Goal: Information Seeking & Learning: Understand process/instructions

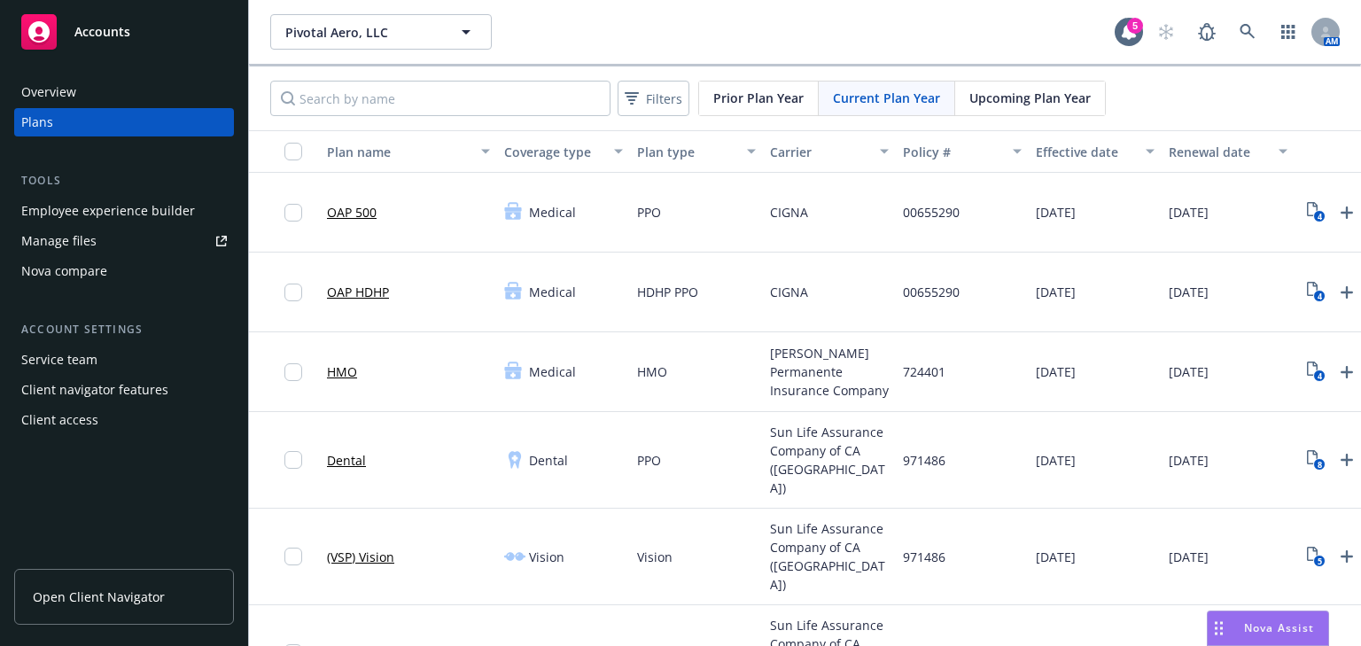
scroll to position [496, 0]
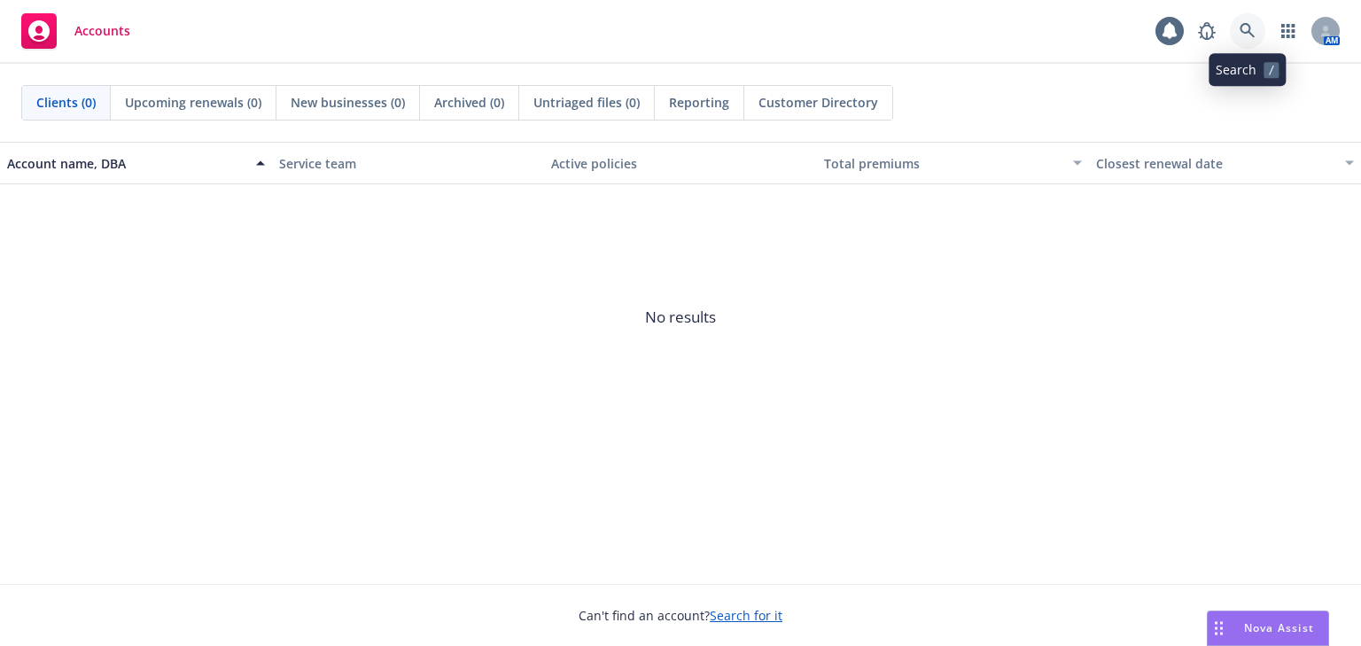
click at [1232, 35] on link at bounding box center [1247, 30] width 35 height 35
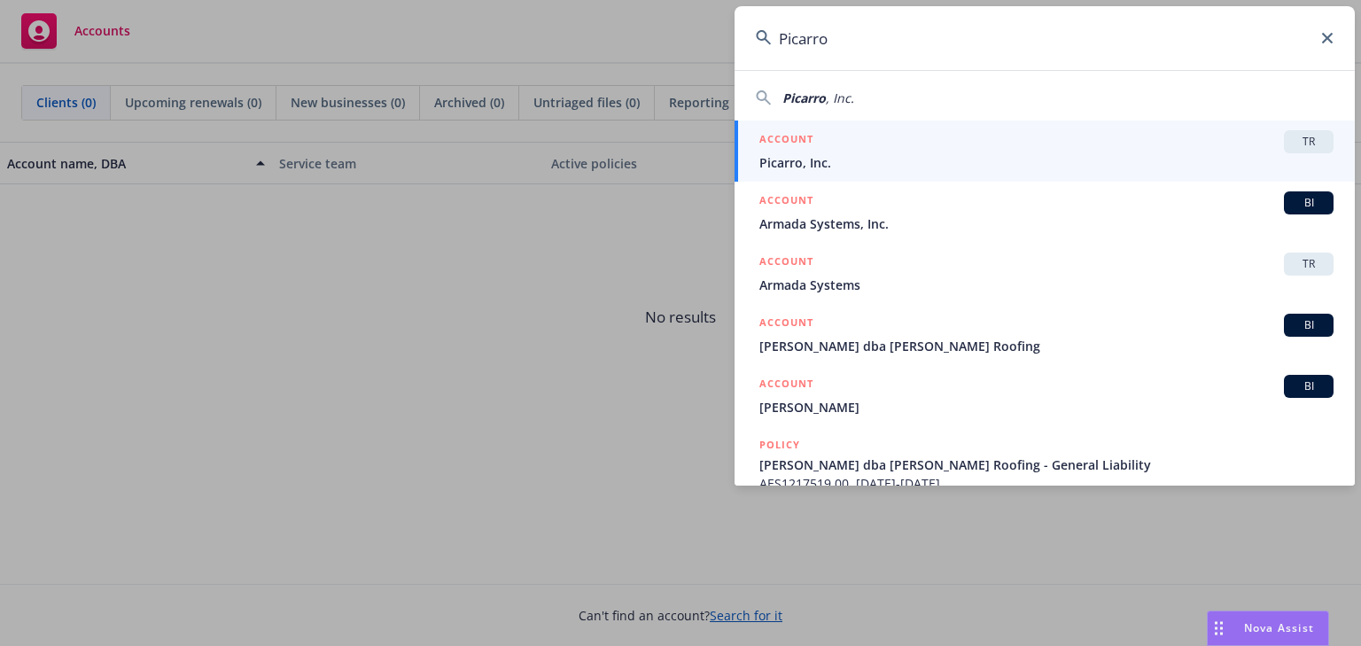
type input "Picarro"
click at [855, 163] on span "Picarro, Inc." at bounding box center [1047, 162] width 574 height 19
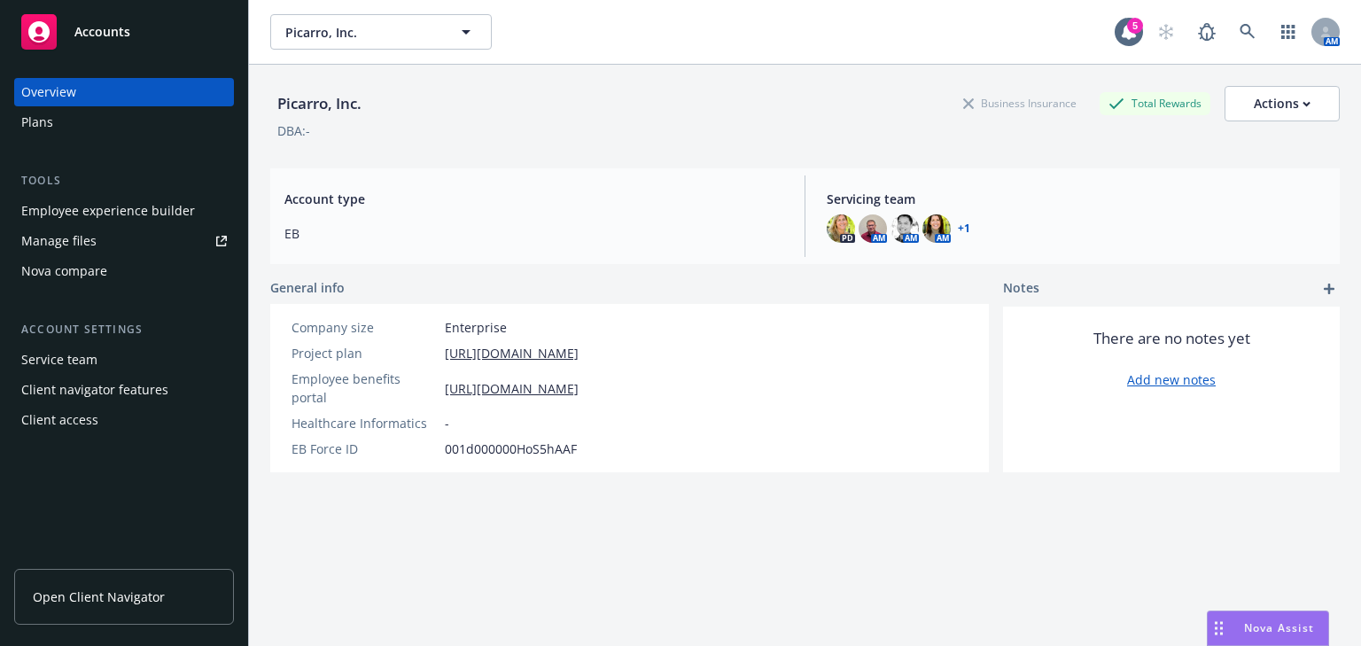
click at [59, 210] on div "Employee experience builder" at bounding box center [108, 211] width 174 height 28
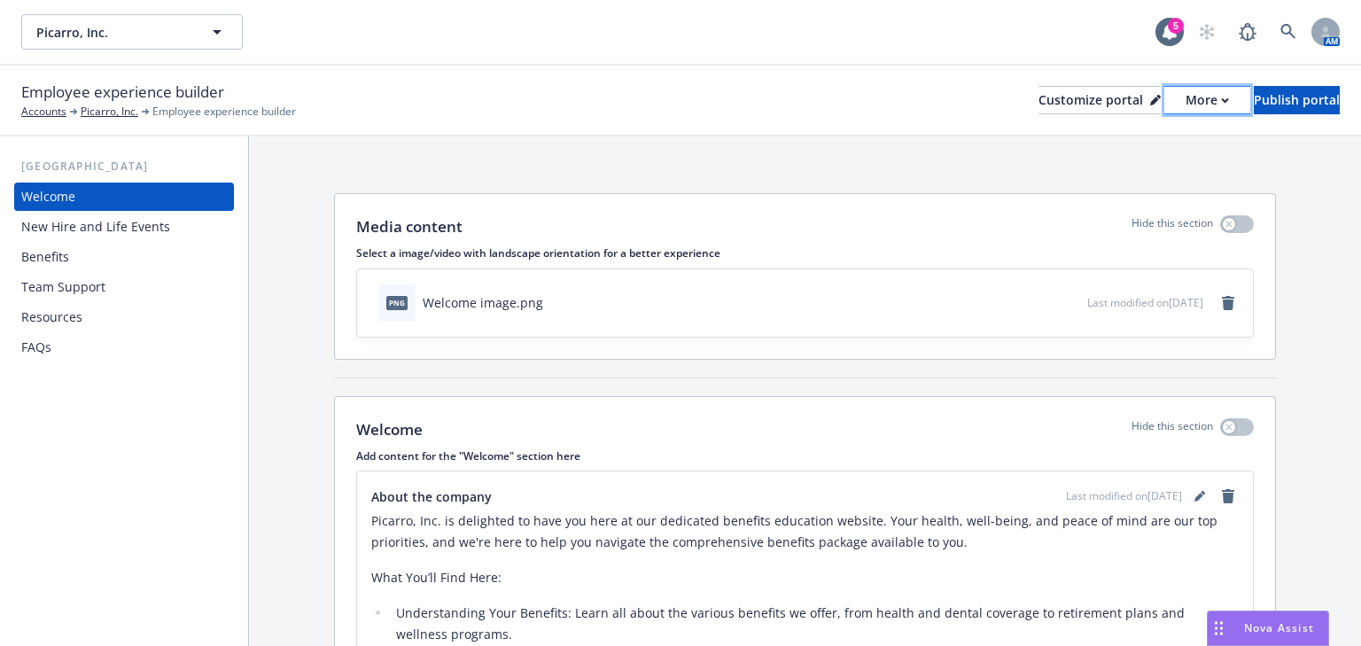
click at [1184, 101] on button "More" at bounding box center [1208, 100] width 86 height 28
click at [1106, 175] on link "Copy portal link" at bounding box center [1113, 175] width 161 height 35
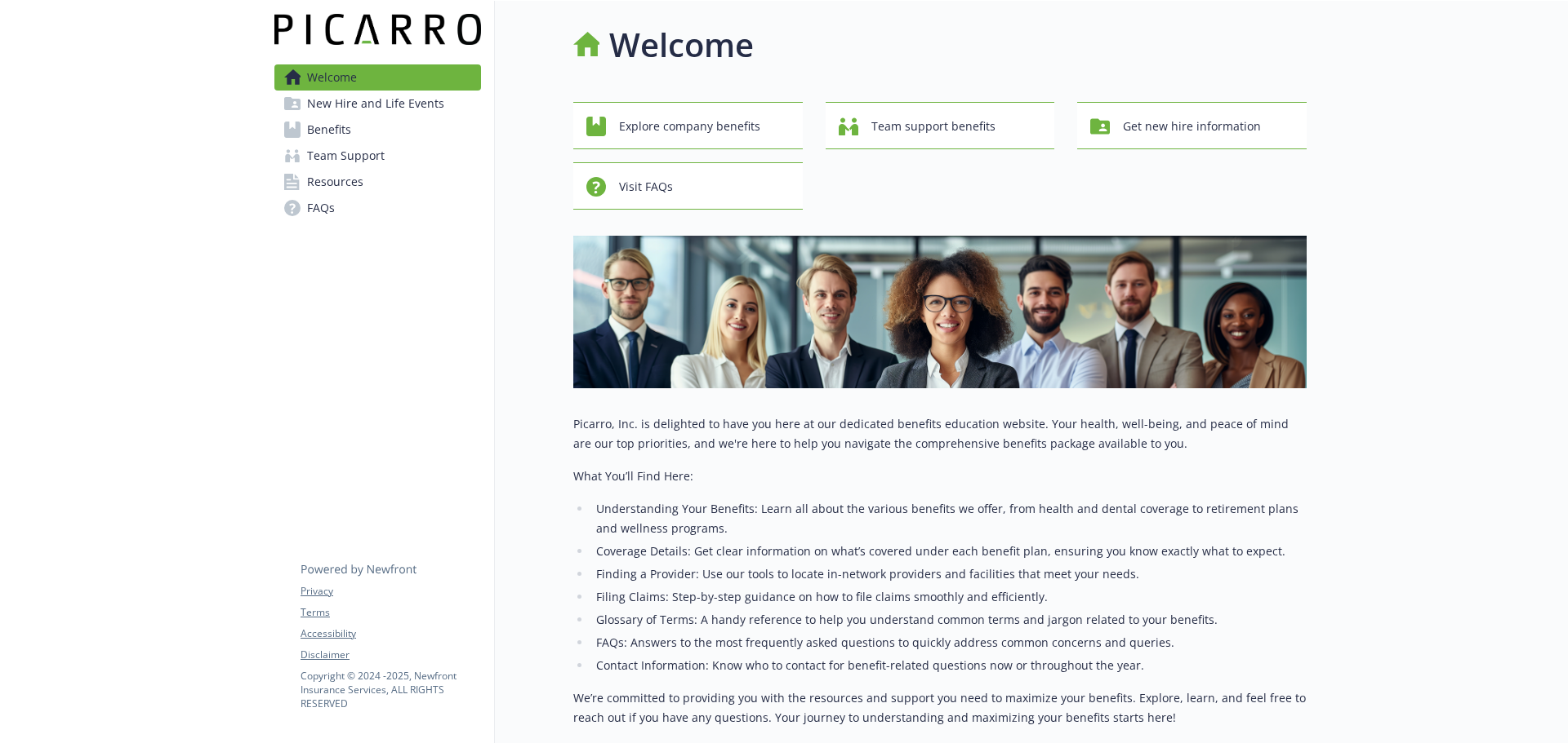
click at [334, 133] on span "Benefits" at bounding box center [329, 130] width 44 height 26
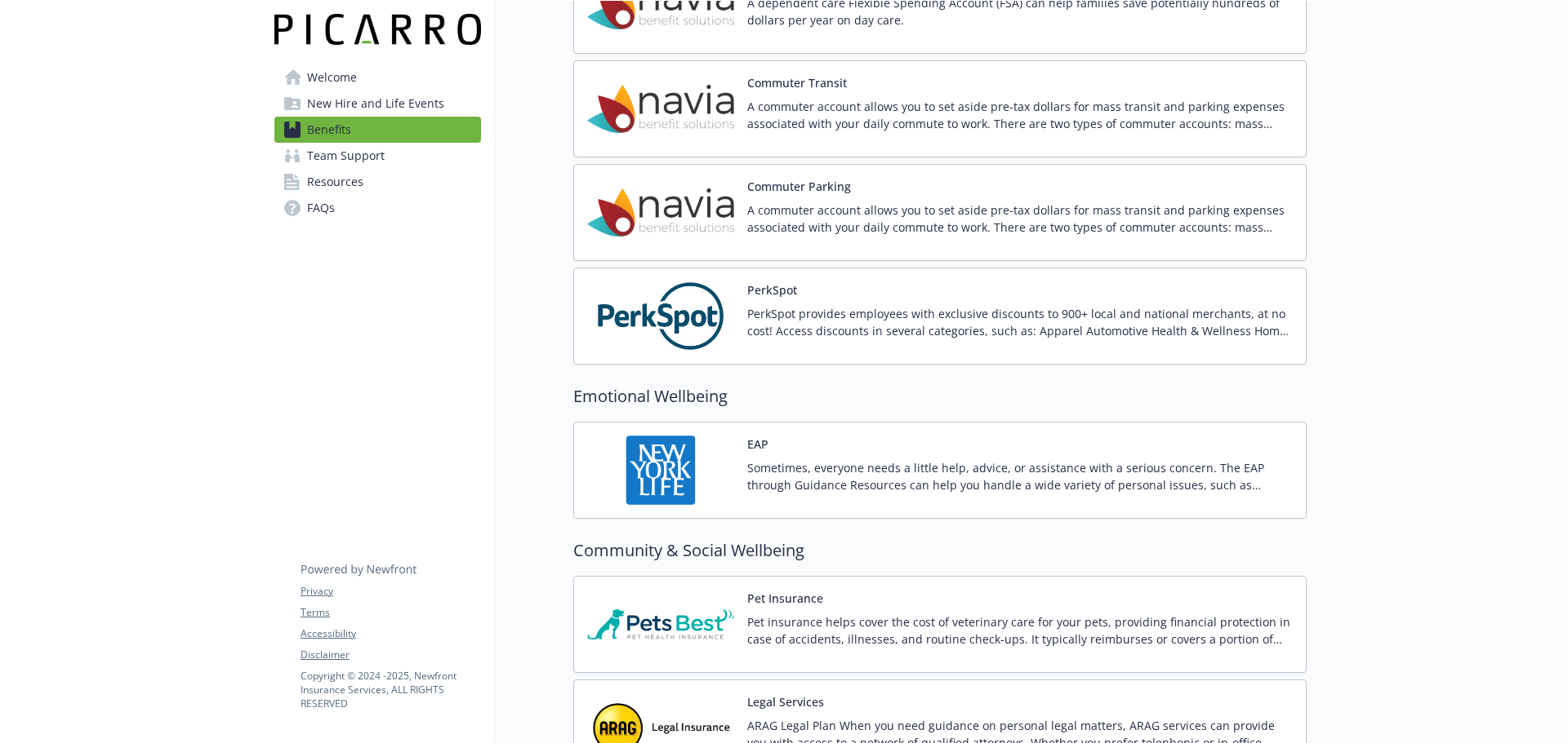
scroll to position [2570, 0]
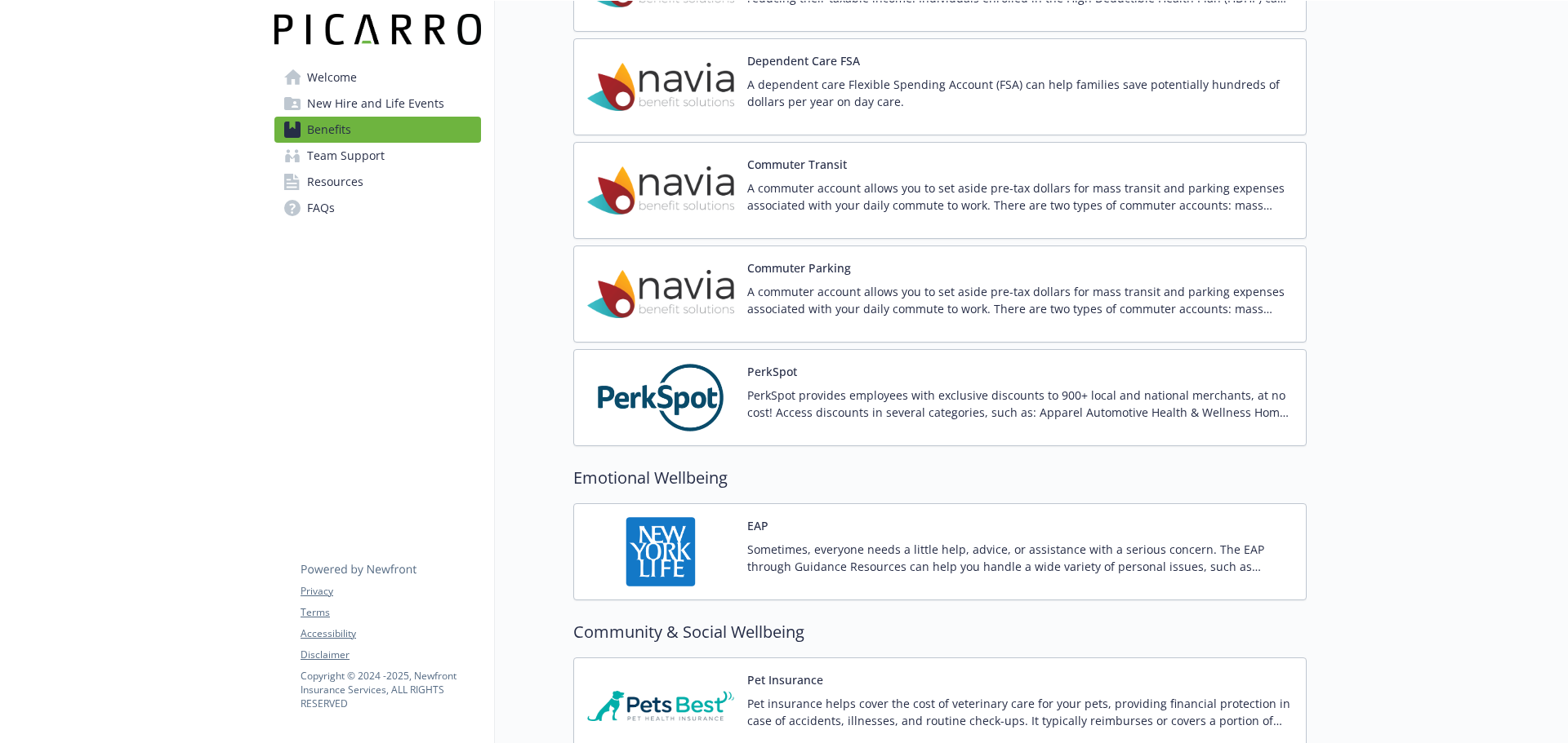
click at [790, 372] on button "PerkSpot" at bounding box center [772, 371] width 50 height 17
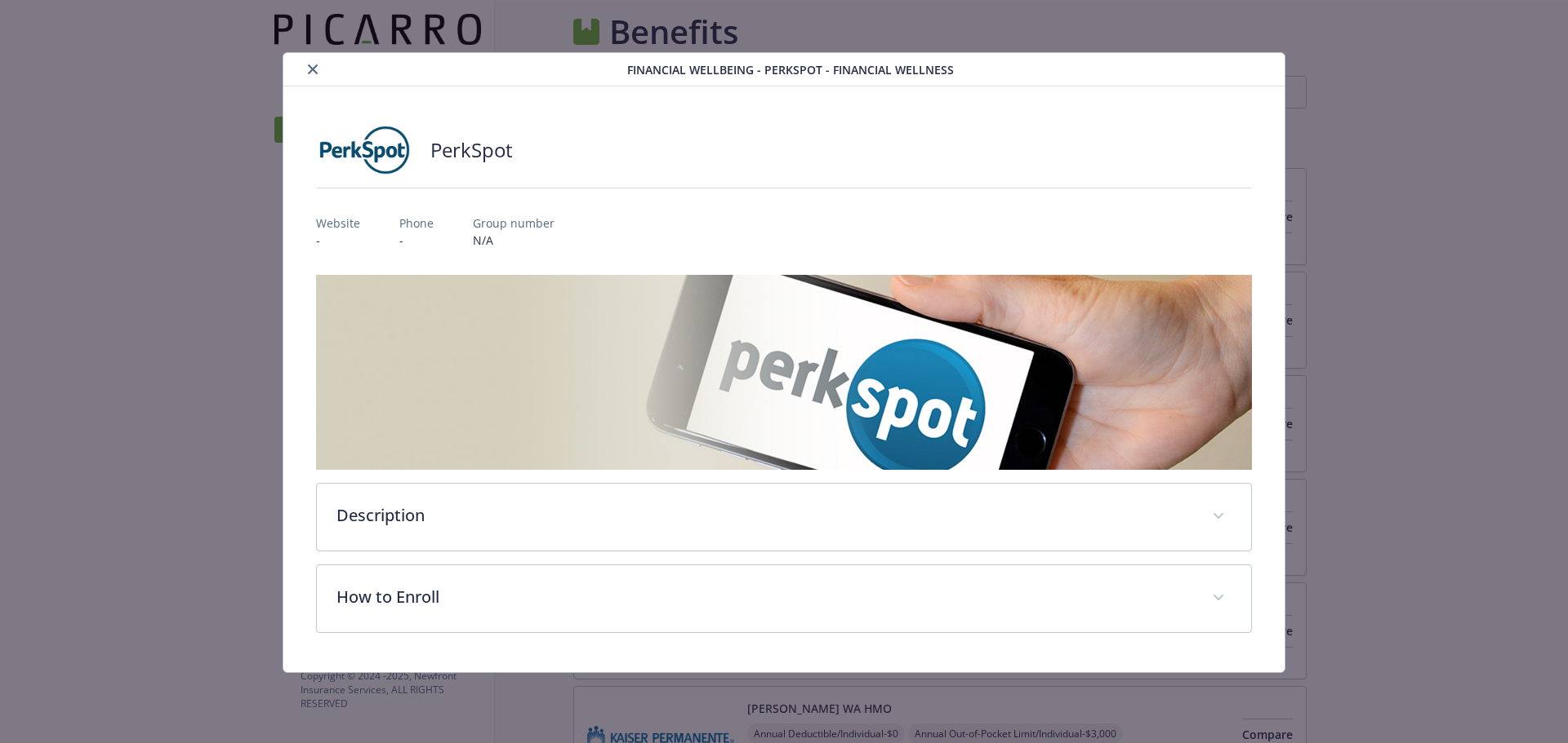
scroll to position [2570, 0]
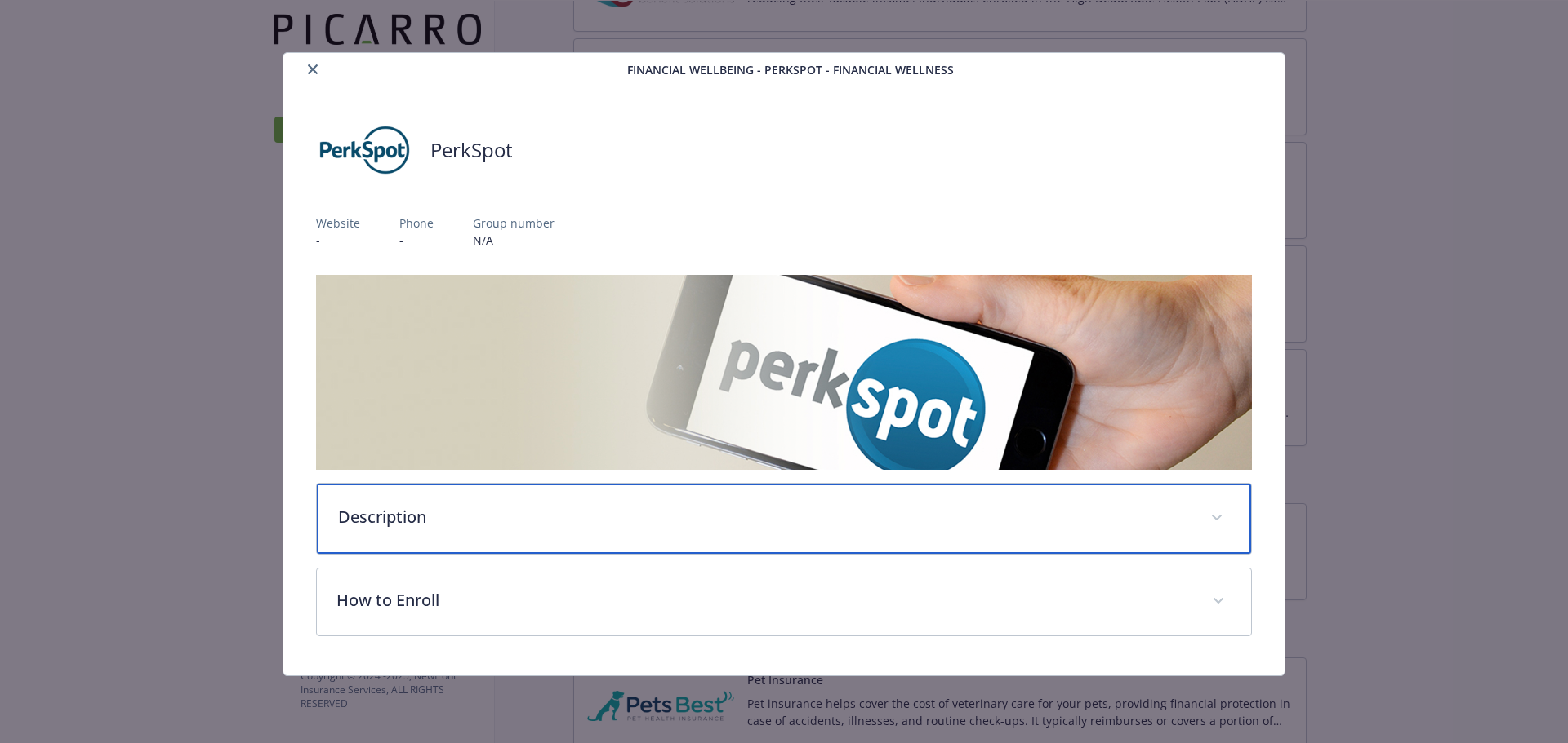
click at [416, 501] on div "Description" at bounding box center [784, 519] width 935 height 70
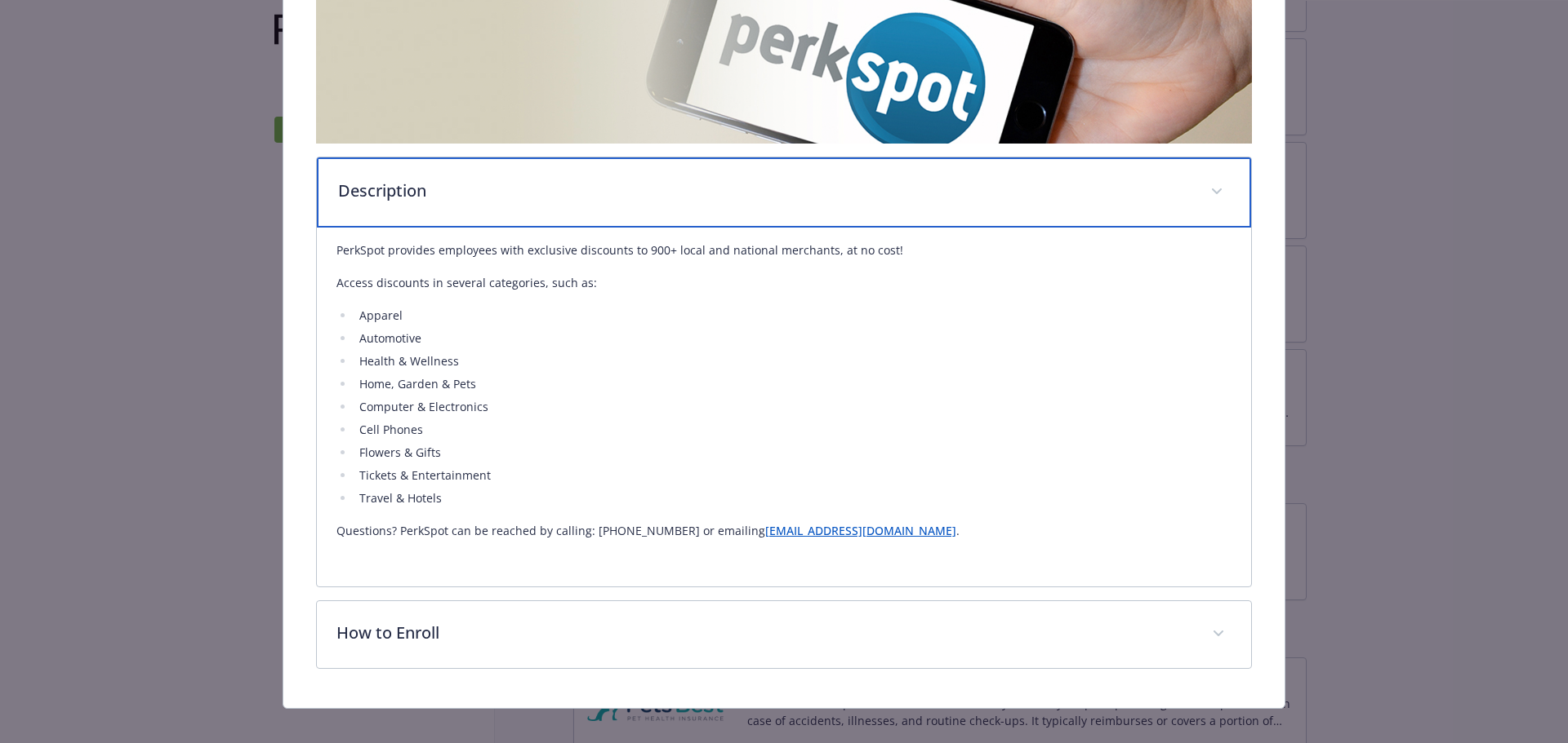
scroll to position [342, 0]
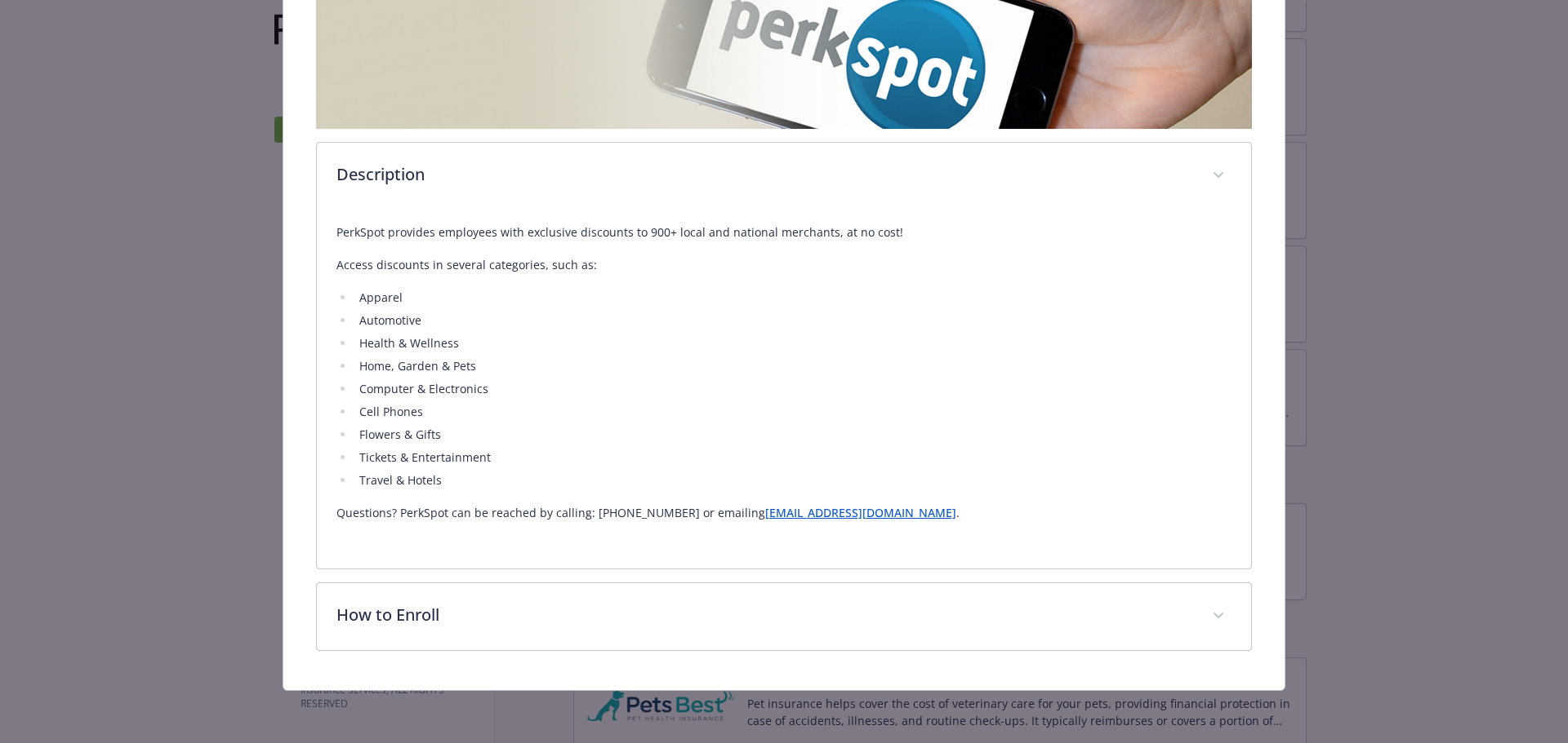
click at [765, 510] on link "cs@perkspot.com" at bounding box center [860, 513] width 191 height 16
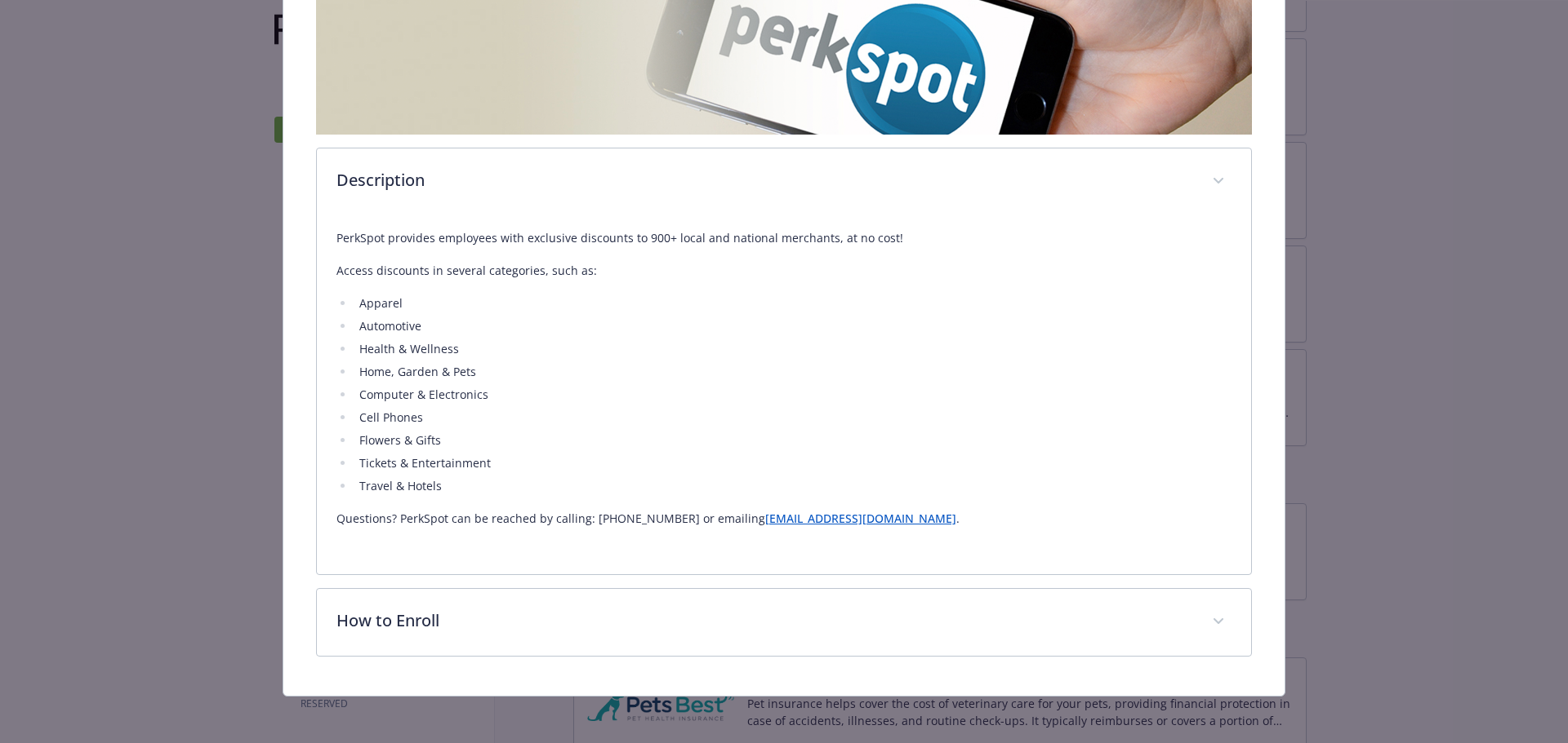
scroll to position [340, 0]
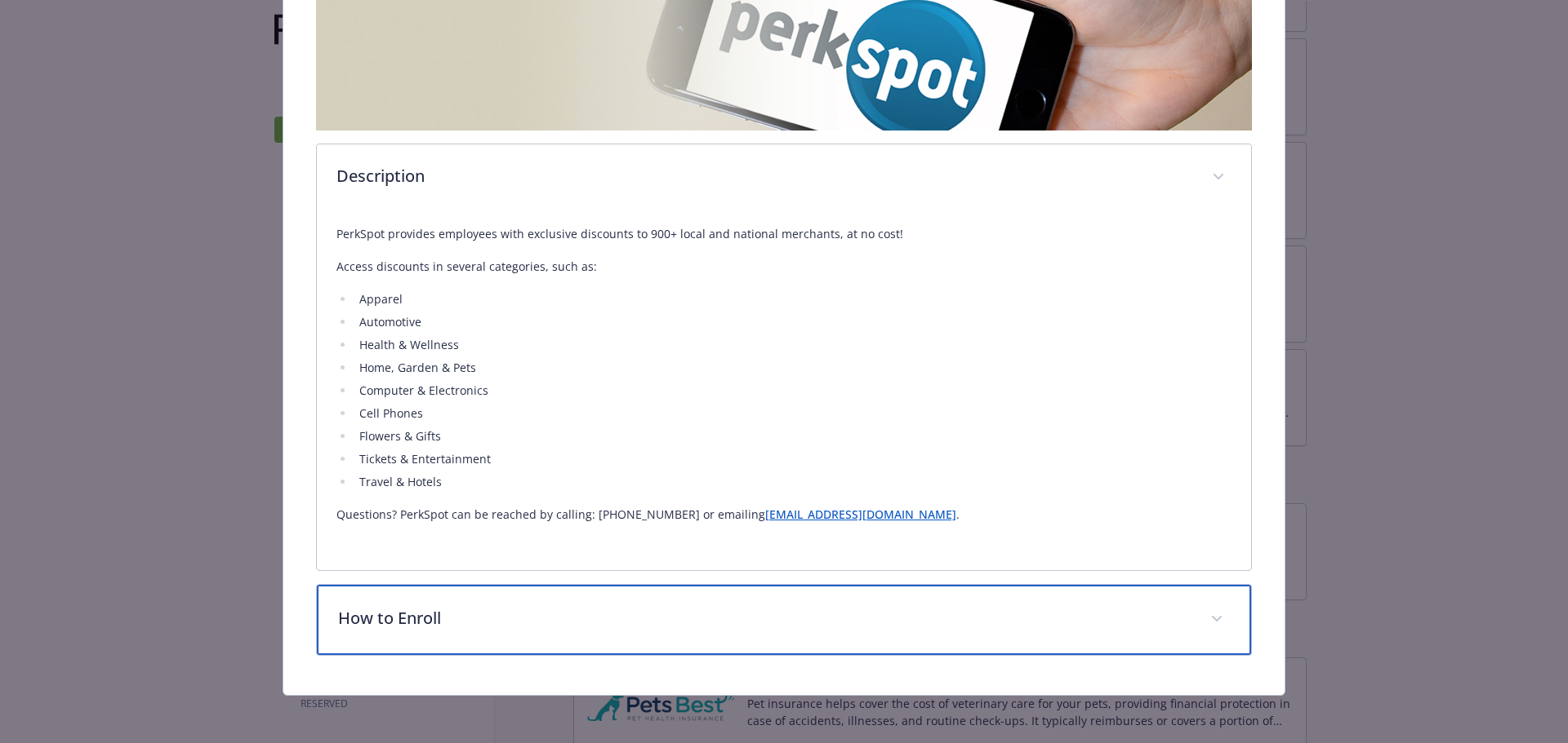
click at [351, 607] on p "How to Enroll" at bounding box center [765, 619] width 853 height 25
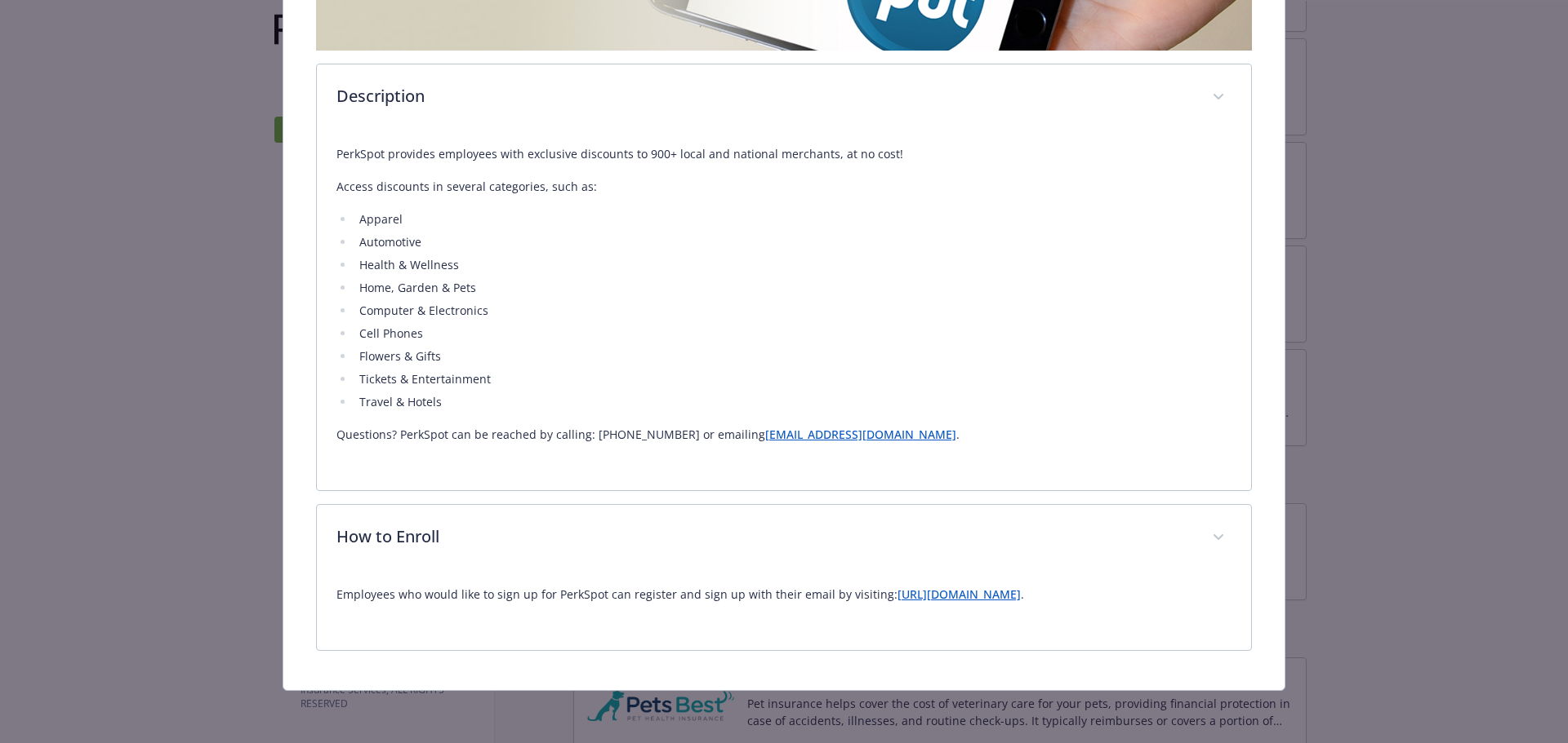
scroll to position [418, 0]
click at [915, 596] on link "http://newfront.perkspot.com/" at bounding box center [959, 596] width 123 height 16
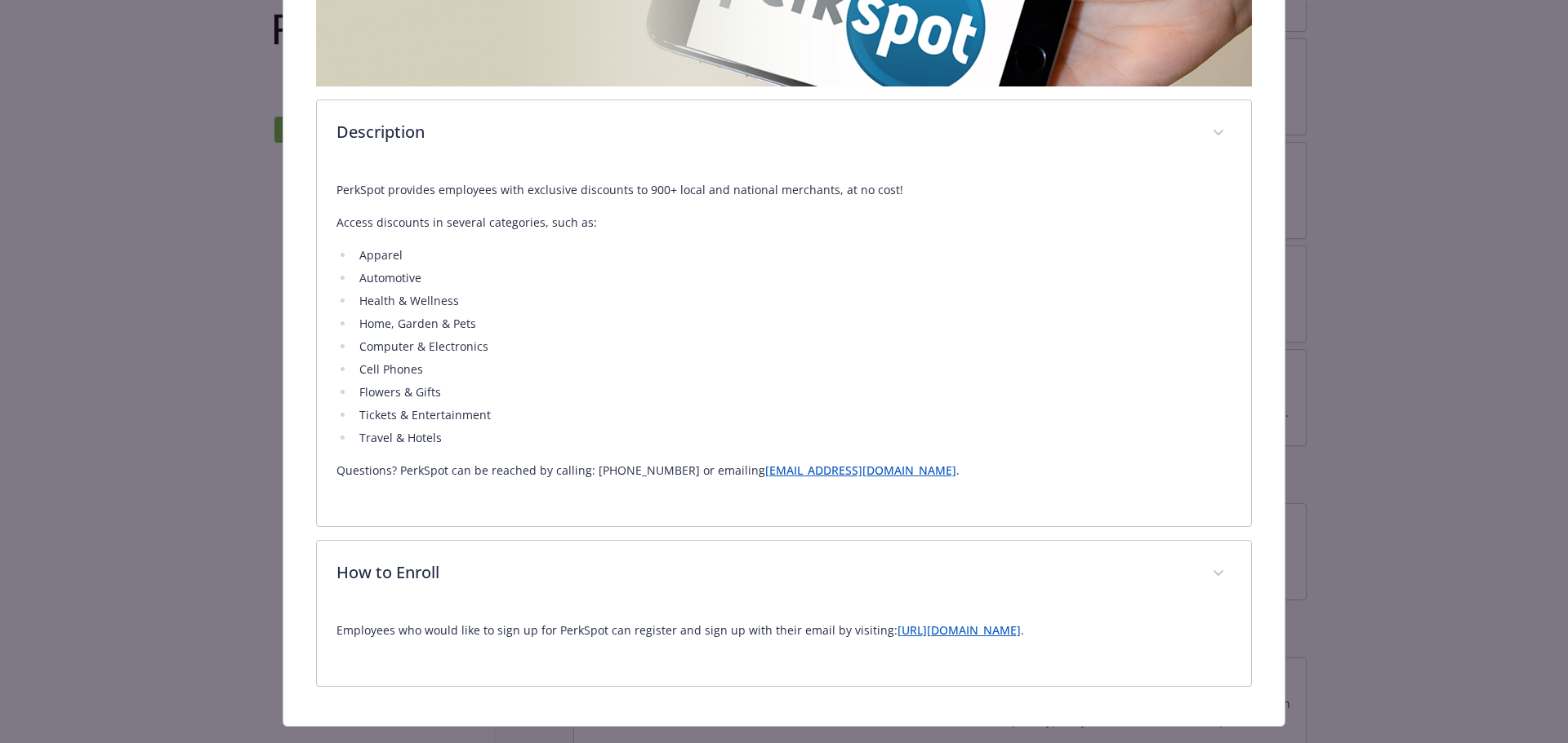
scroll to position [408, 0]
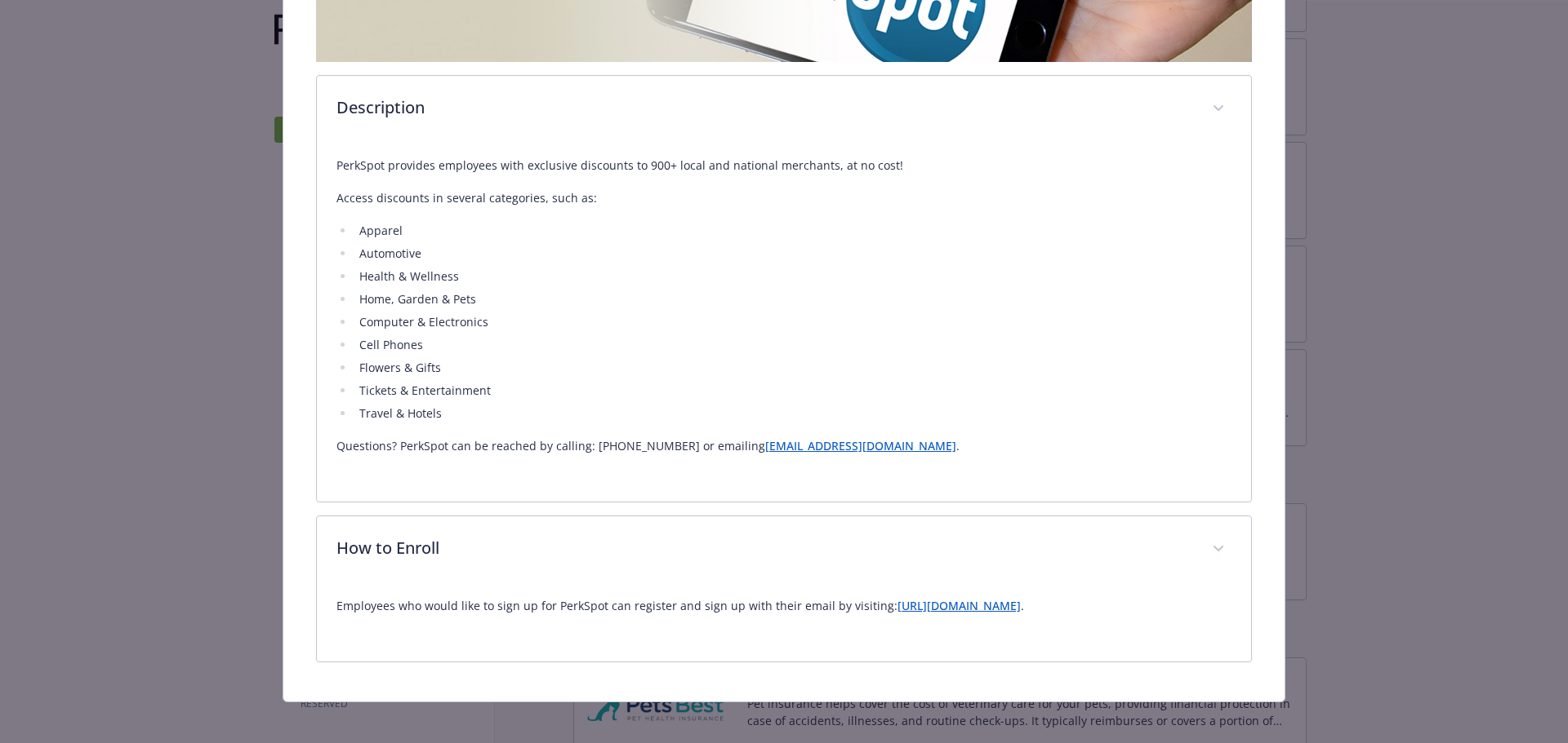
click at [903, 602] on link "http://newfront.perkspot.com/" at bounding box center [959, 606] width 123 height 16
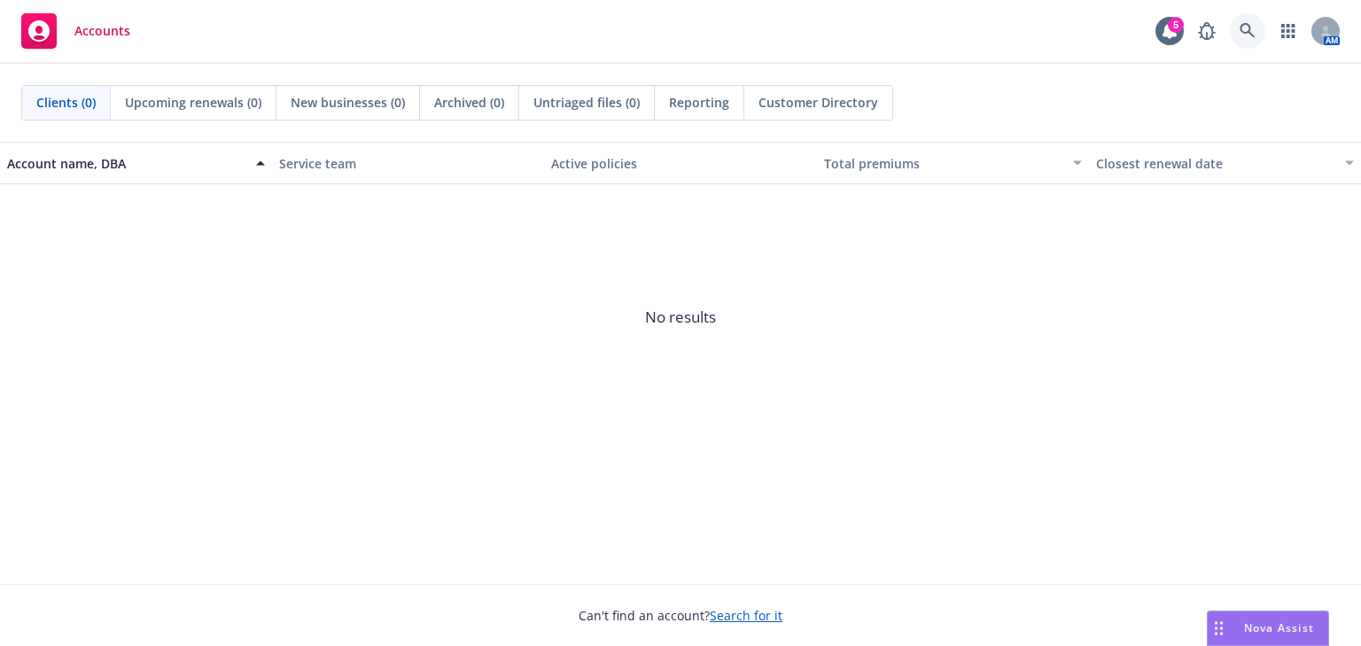
click at [1247, 23] on icon at bounding box center [1248, 31] width 16 height 16
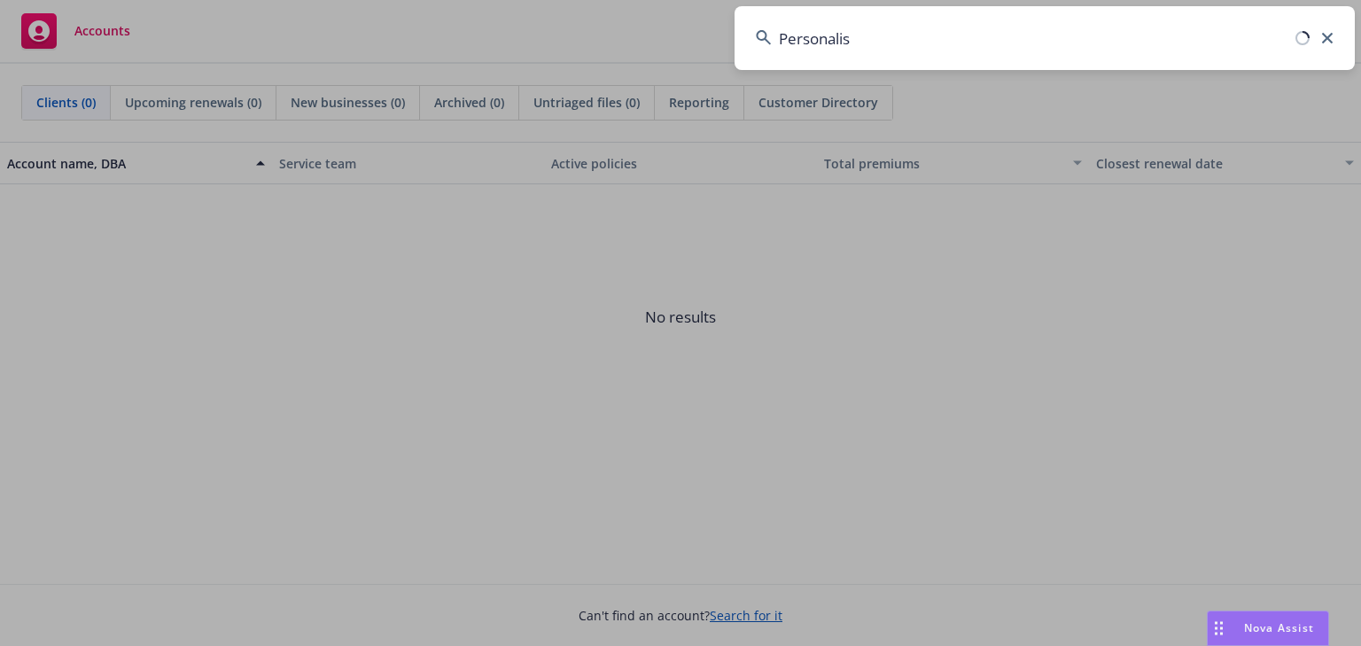
type input "Personalis"
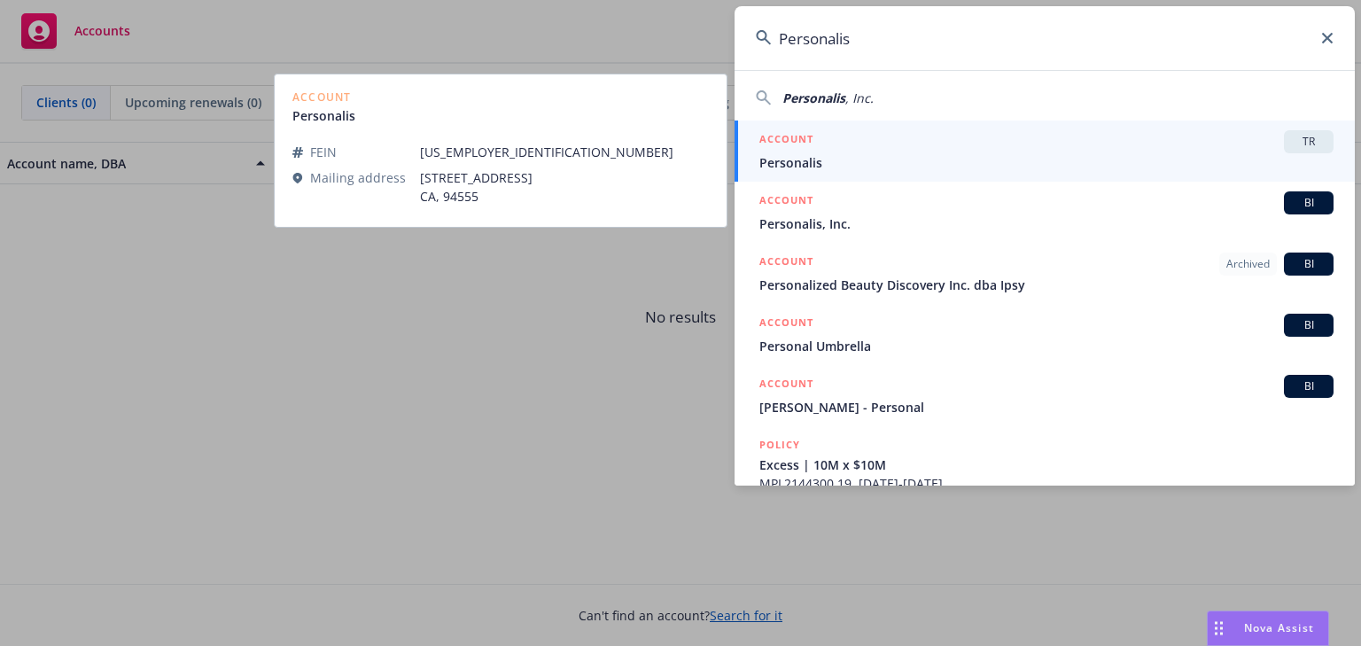
click at [833, 151] on div "ACCOUNT TR" at bounding box center [1047, 141] width 574 height 23
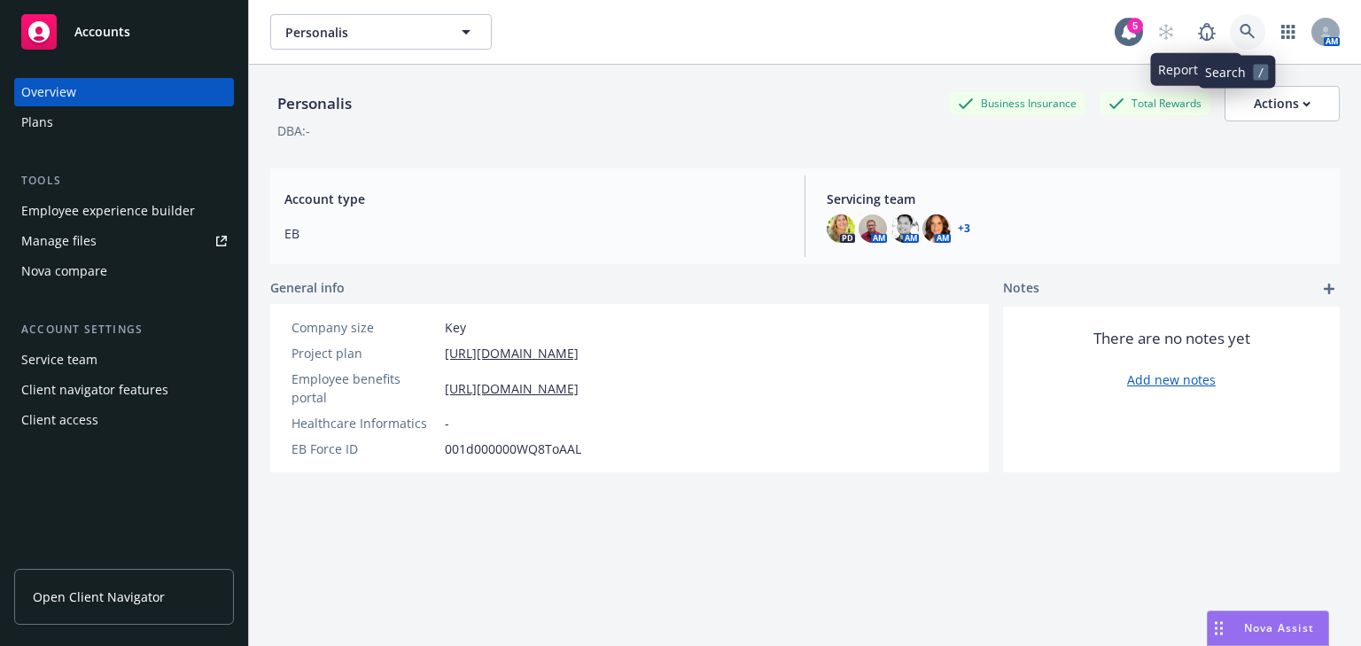
click at [1240, 32] on icon at bounding box center [1247, 31] width 15 height 15
click at [68, 207] on div "Employee experience builder" at bounding box center [108, 211] width 174 height 28
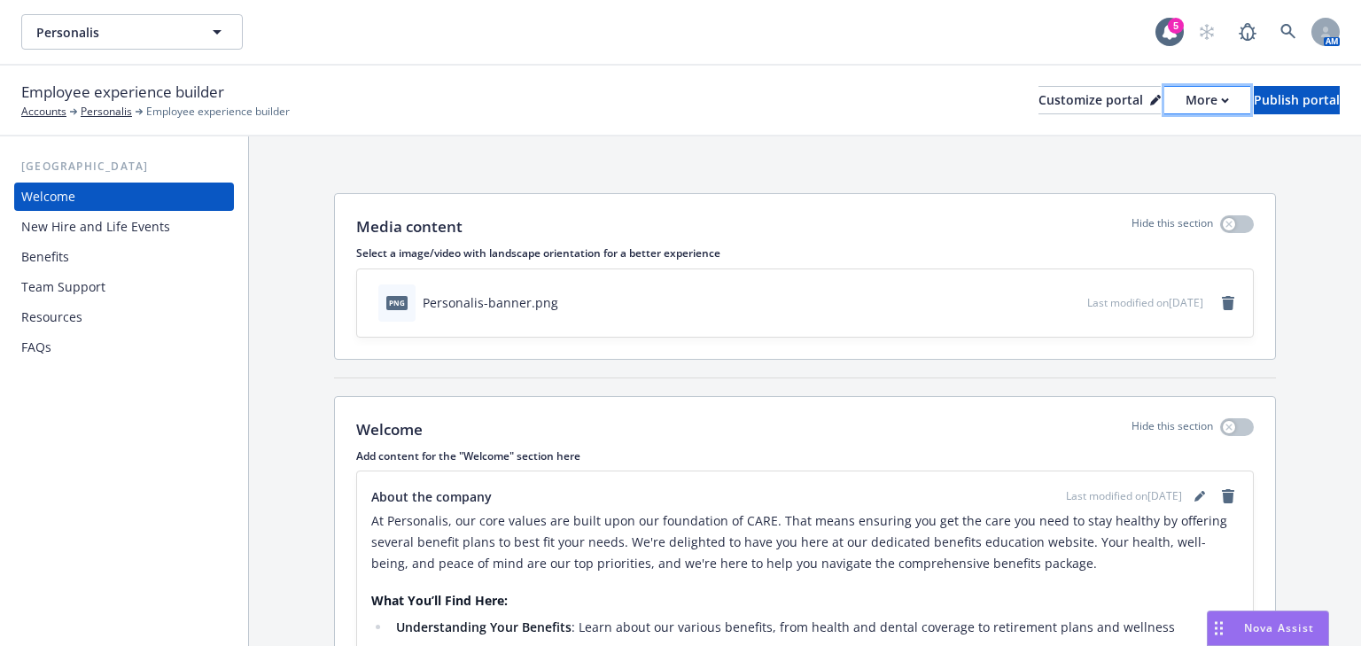
click at [1186, 89] on div "More" at bounding box center [1207, 100] width 43 height 27
click at [1098, 170] on link "Copy portal link" at bounding box center [1113, 175] width 161 height 35
